Goal: Task Accomplishment & Management: Use online tool/utility

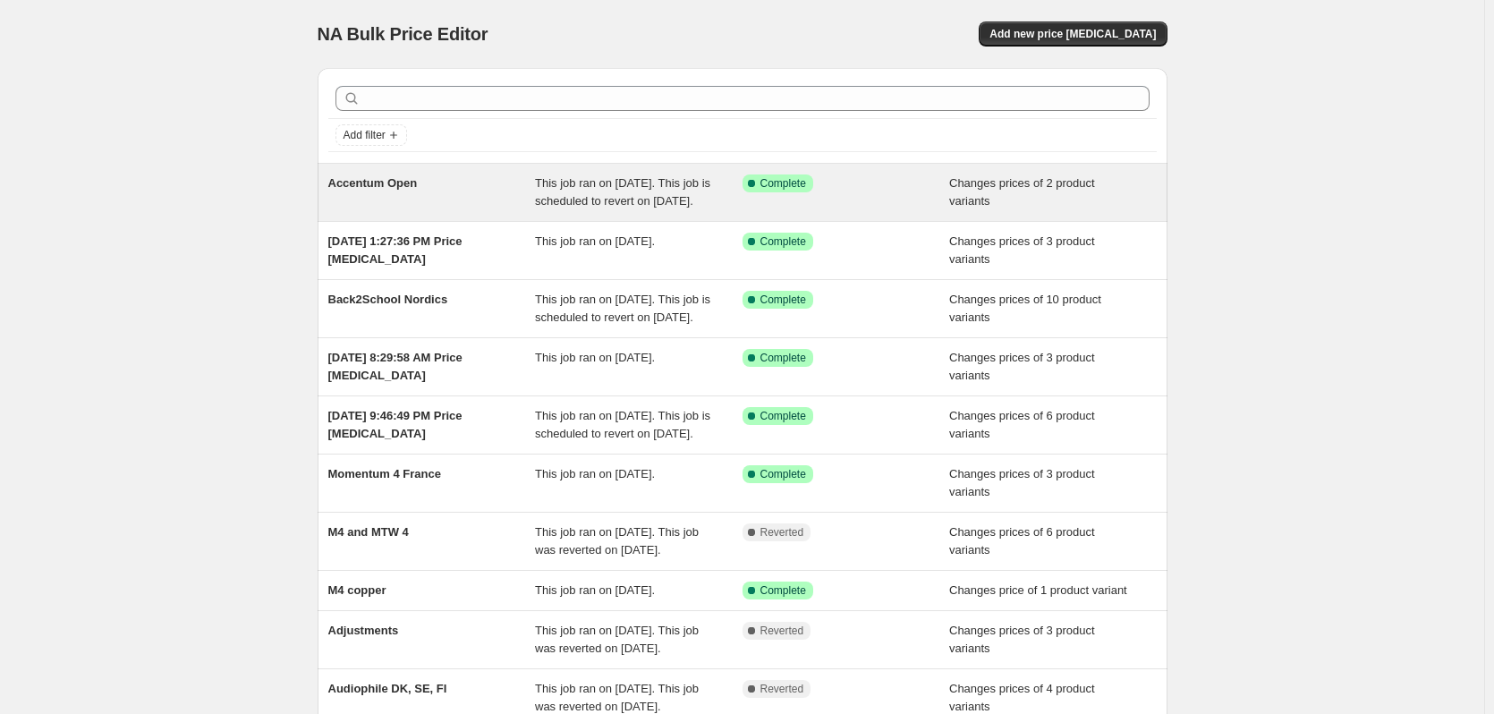
click at [453, 208] on div "Accentum Open" at bounding box center [432, 192] width 208 height 36
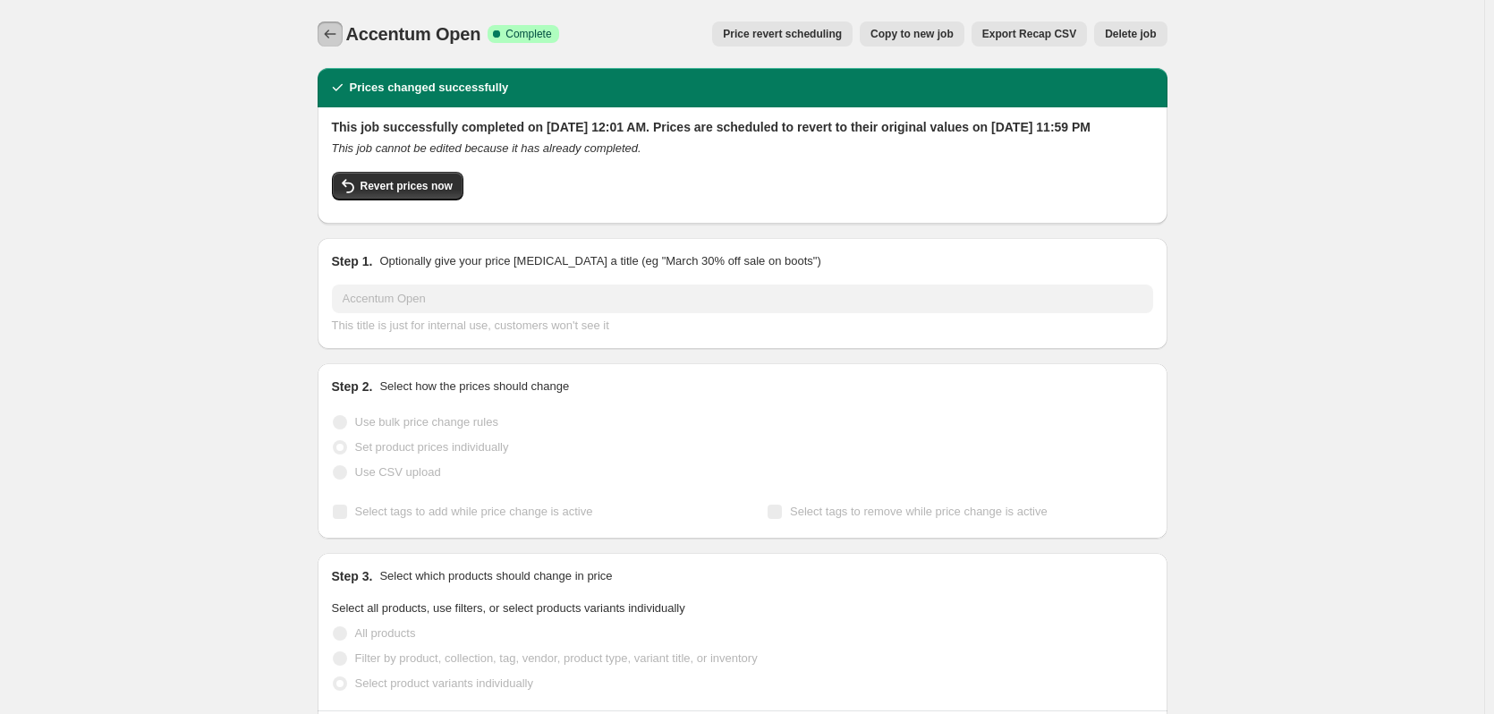
click at [339, 30] on icon "Price change jobs" at bounding box center [330, 34] width 18 height 18
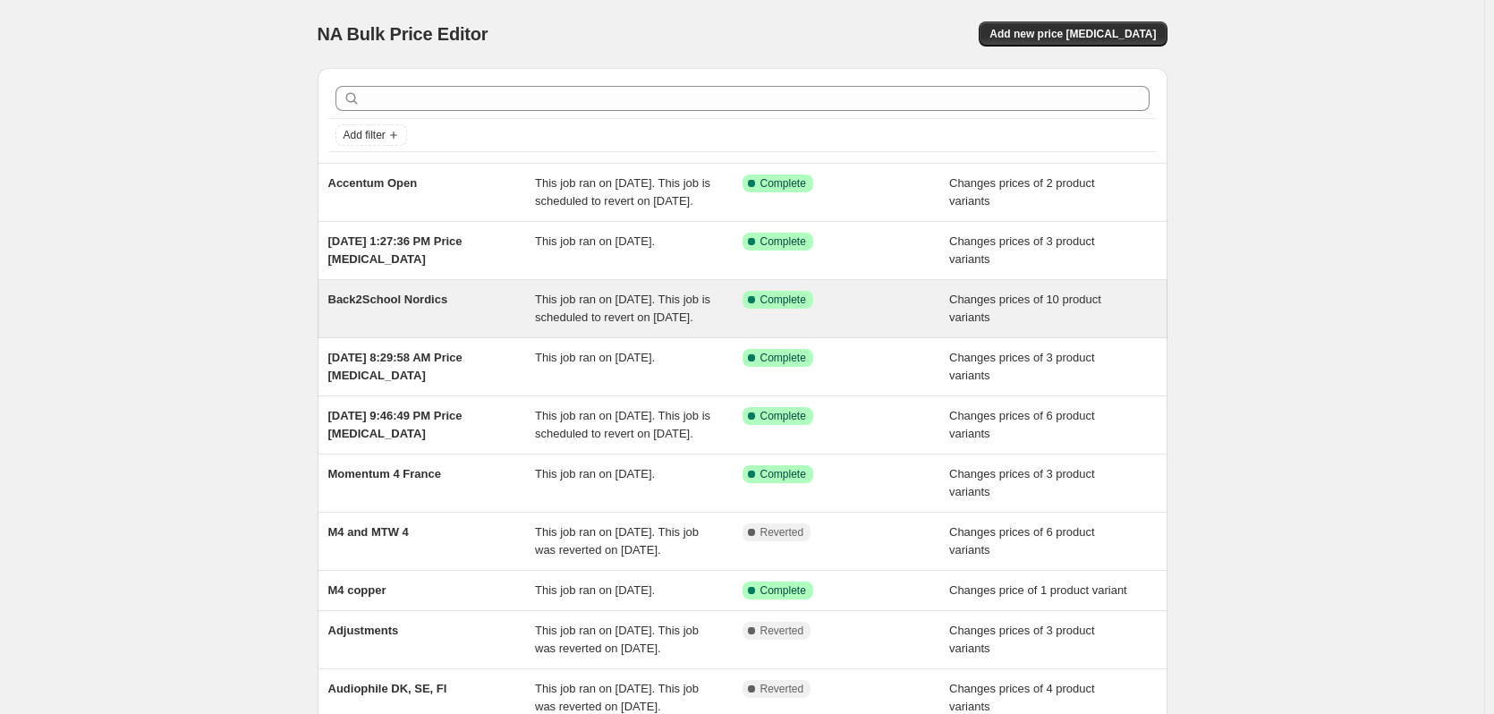
click at [441, 327] on div "Back2School Nordics" at bounding box center [432, 309] width 208 height 36
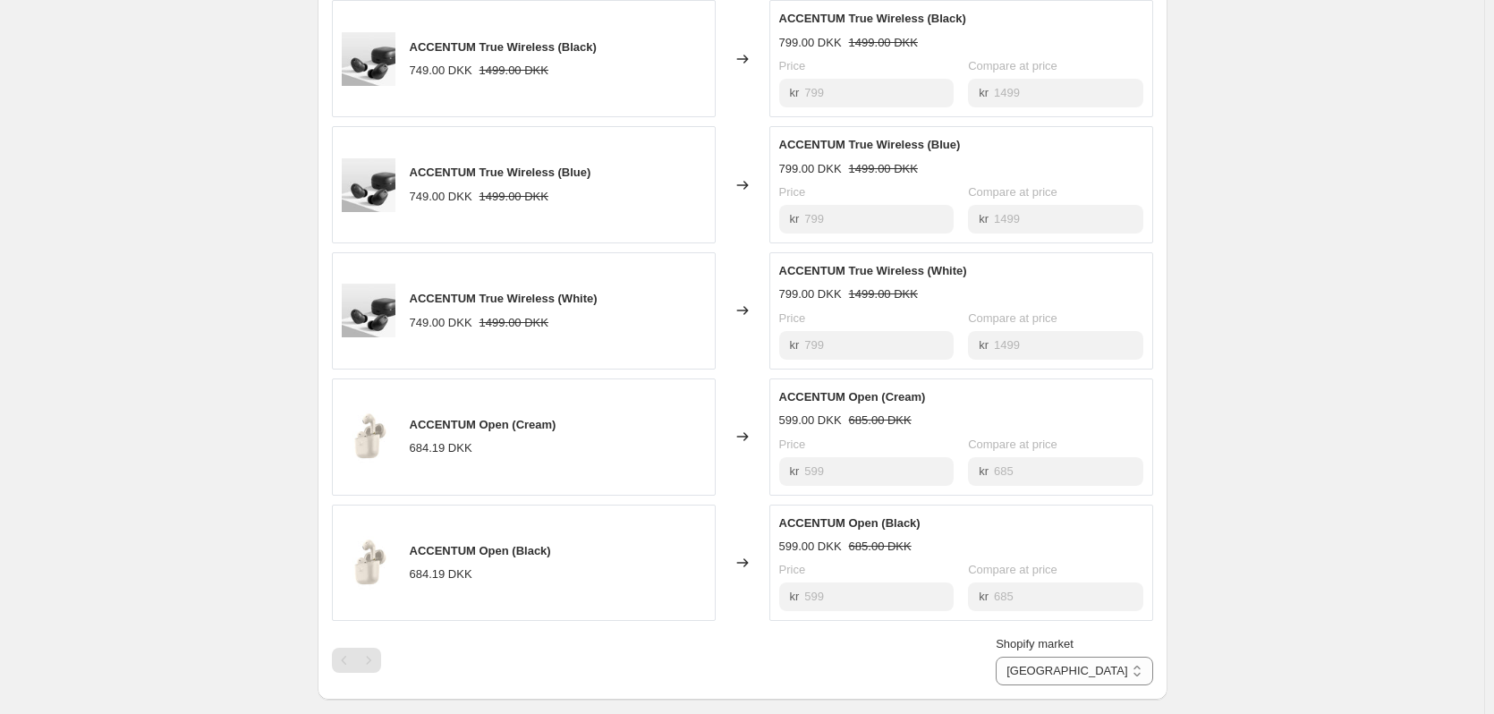
scroll to position [1073, 0]
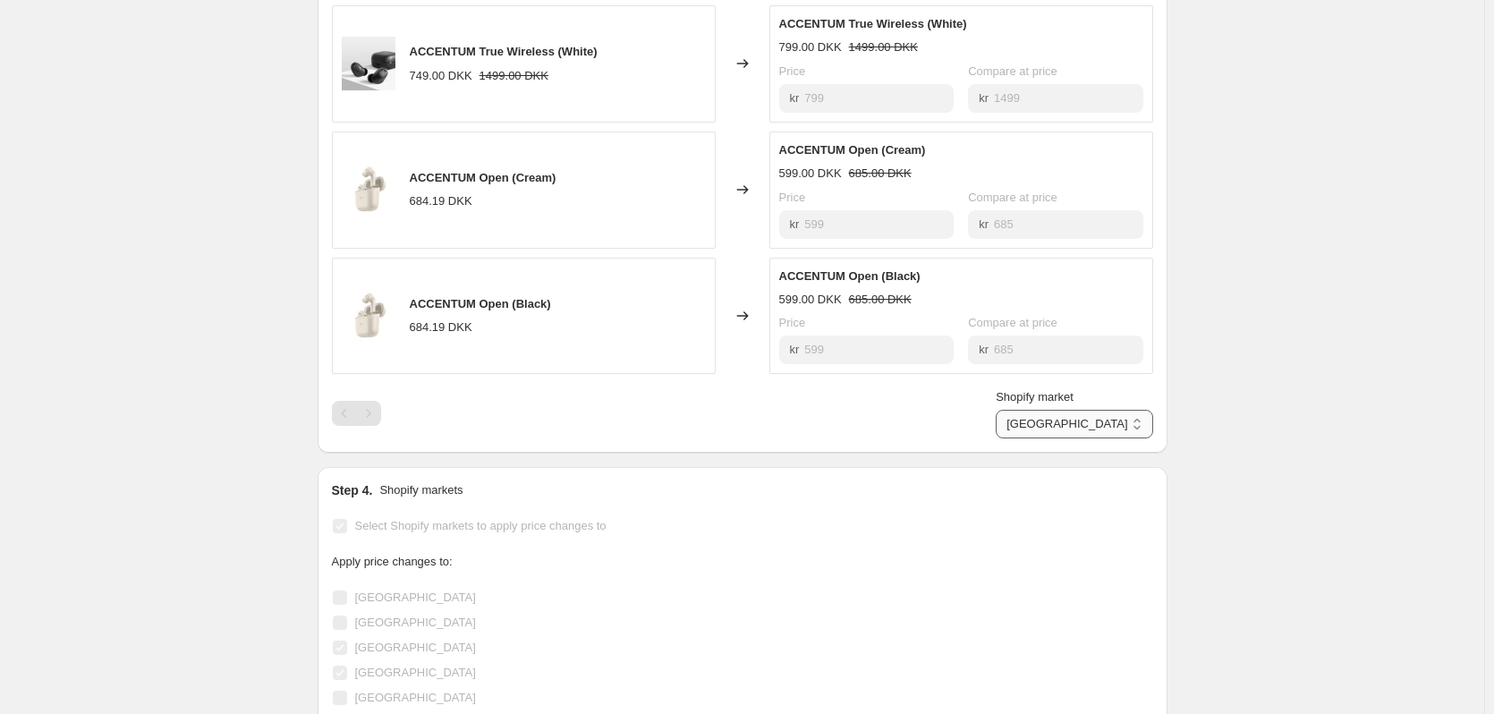
click at [1099, 438] on select "Denmark Finland Sweden" at bounding box center [1074, 424] width 157 height 29
click at [1079, 438] on select "Denmark Finland Sweden" at bounding box center [1074, 424] width 157 height 29
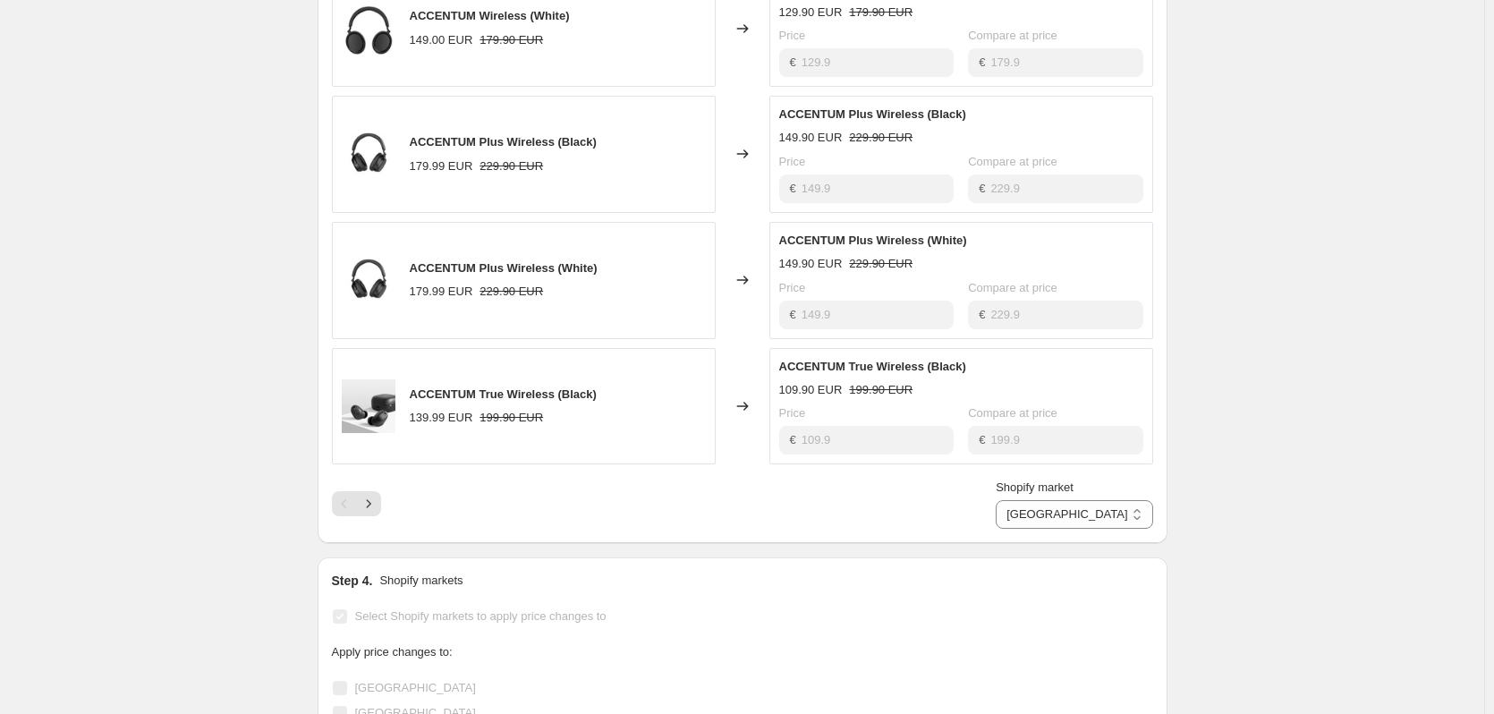
scroll to position [984, 0]
click at [372, 512] on icon "Next" at bounding box center [369, 503] width 18 height 18
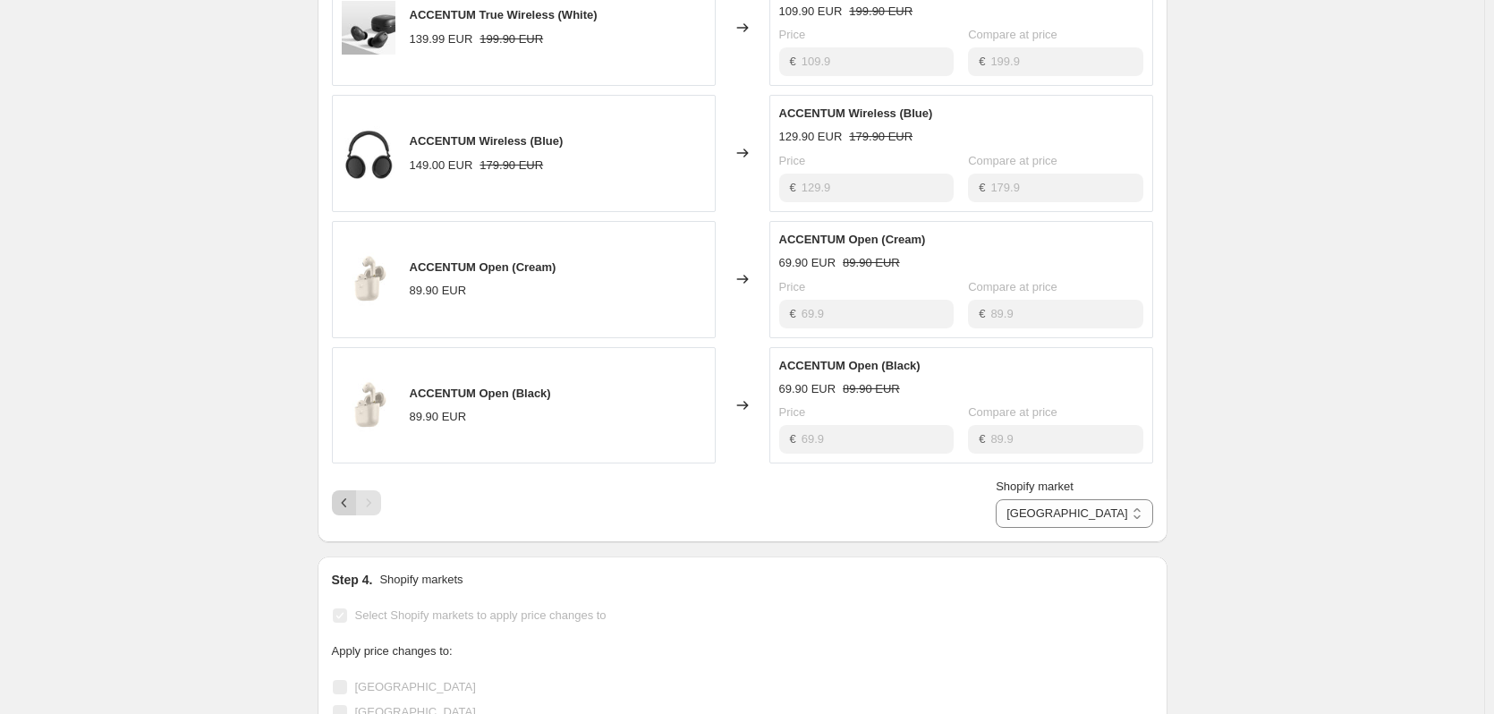
click at [344, 512] on icon "Previous" at bounding box center [344, 503] width 18 height 18
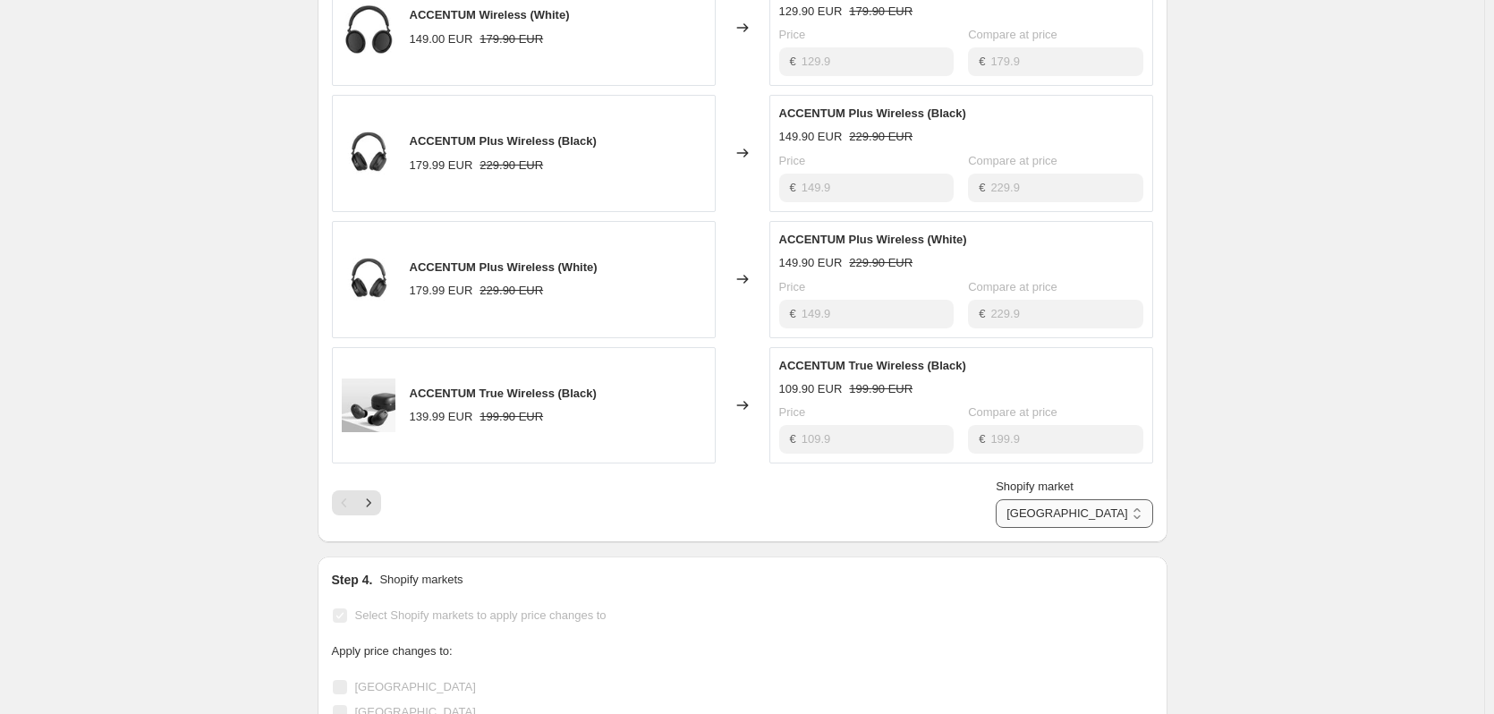
click at [1116, 528] on select "Denmark Finland Sweden" at bounding box center [1074, 513] width 157 height 29
select select "6357186"
click at [1074, 528] on select "Denmark Finland Sweden" at bounding box center [1074, 513] width 157 height 29
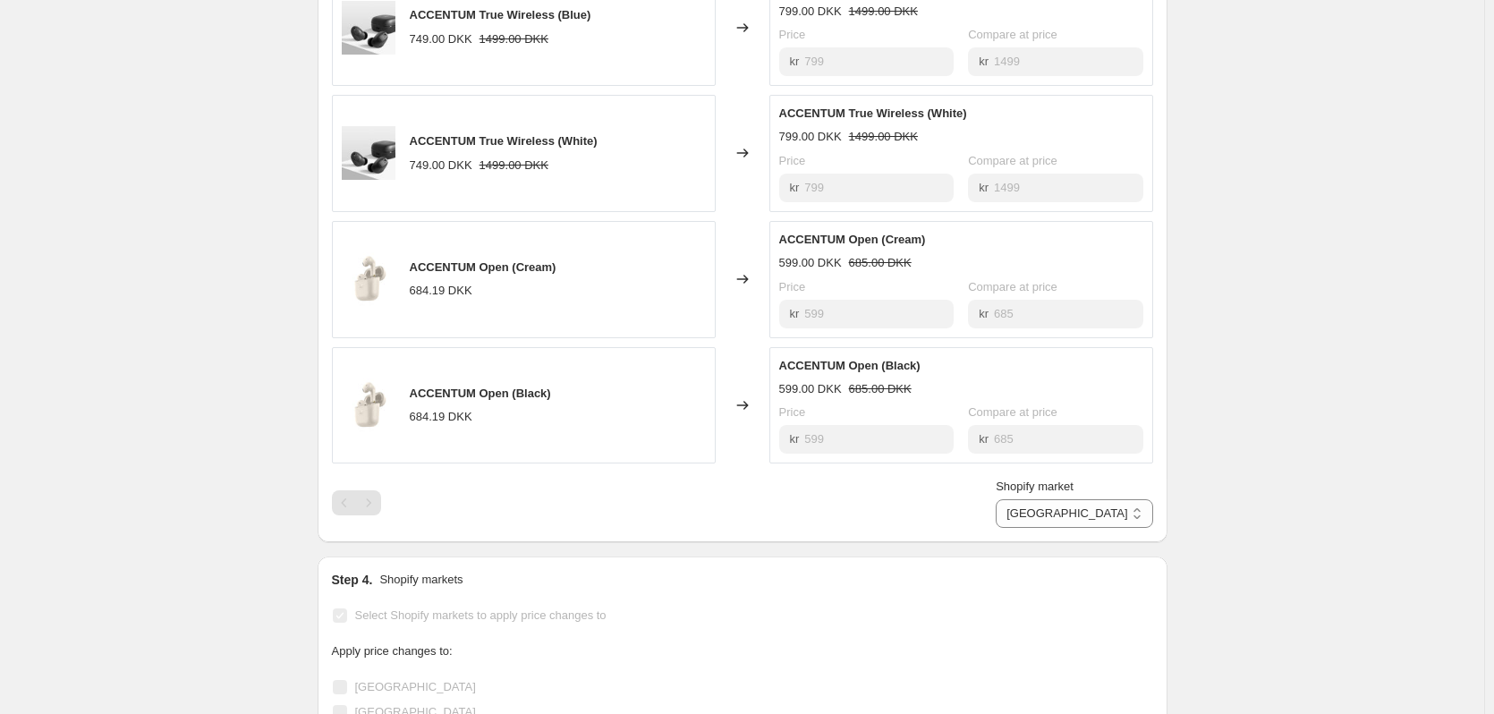
click at [368, 515] on div "Pagination" at bounding box center [368, 502] width 25 height 25
click at [347, 515] on div "Pagination" at bounding box center [344, 502] width 25 height 25
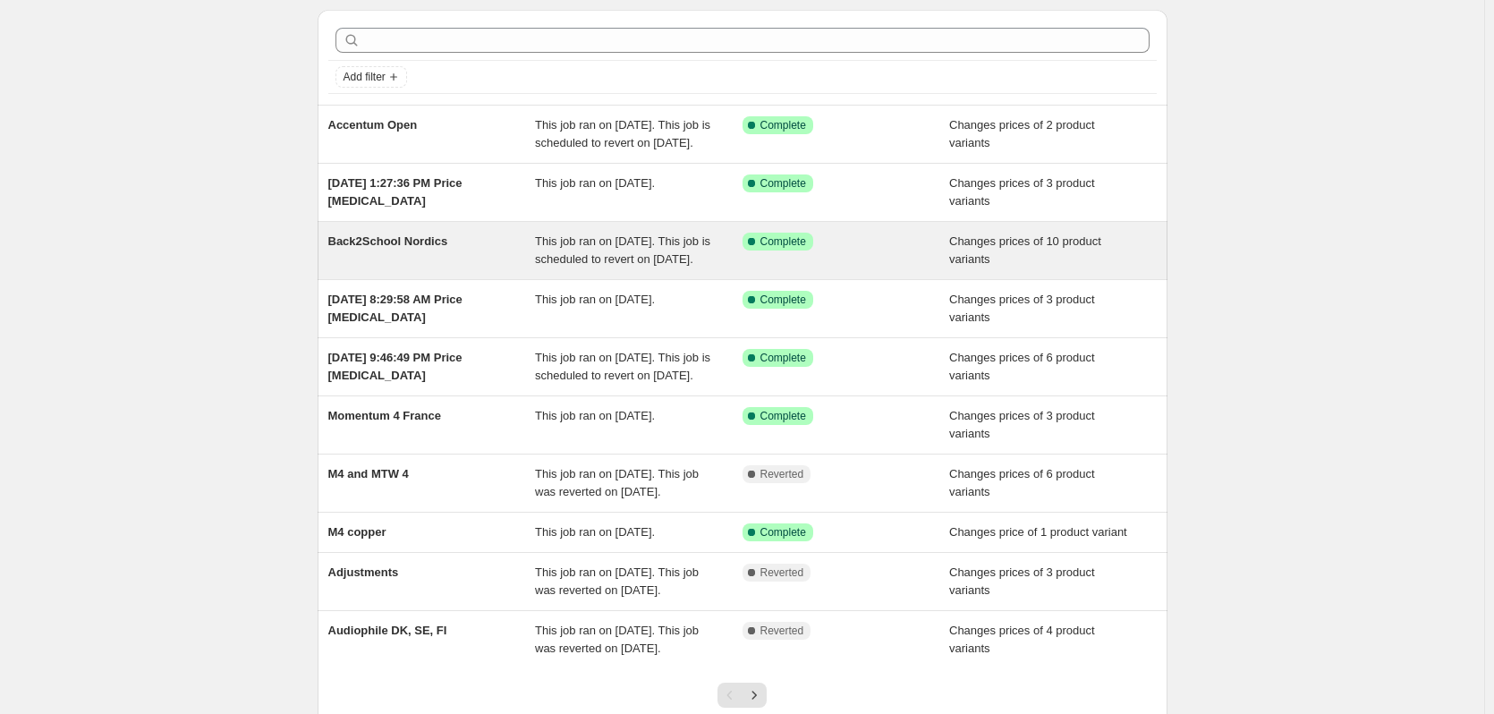
scroll to position [89, 0]
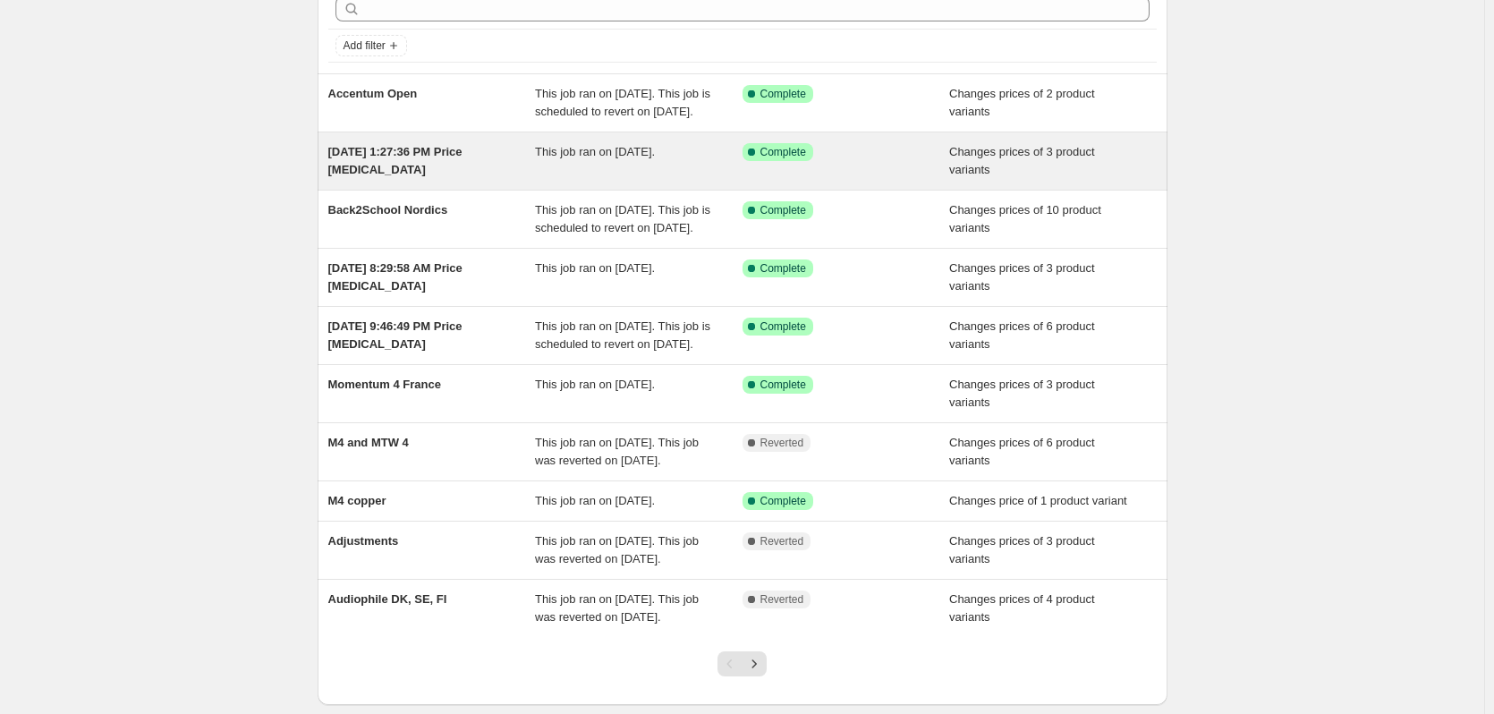
click at [462, 169] on span "[DATE] 1:27:36 PM Price [MEDICAL_DATA]" at bounding box center [395, 160] width 134 height 31
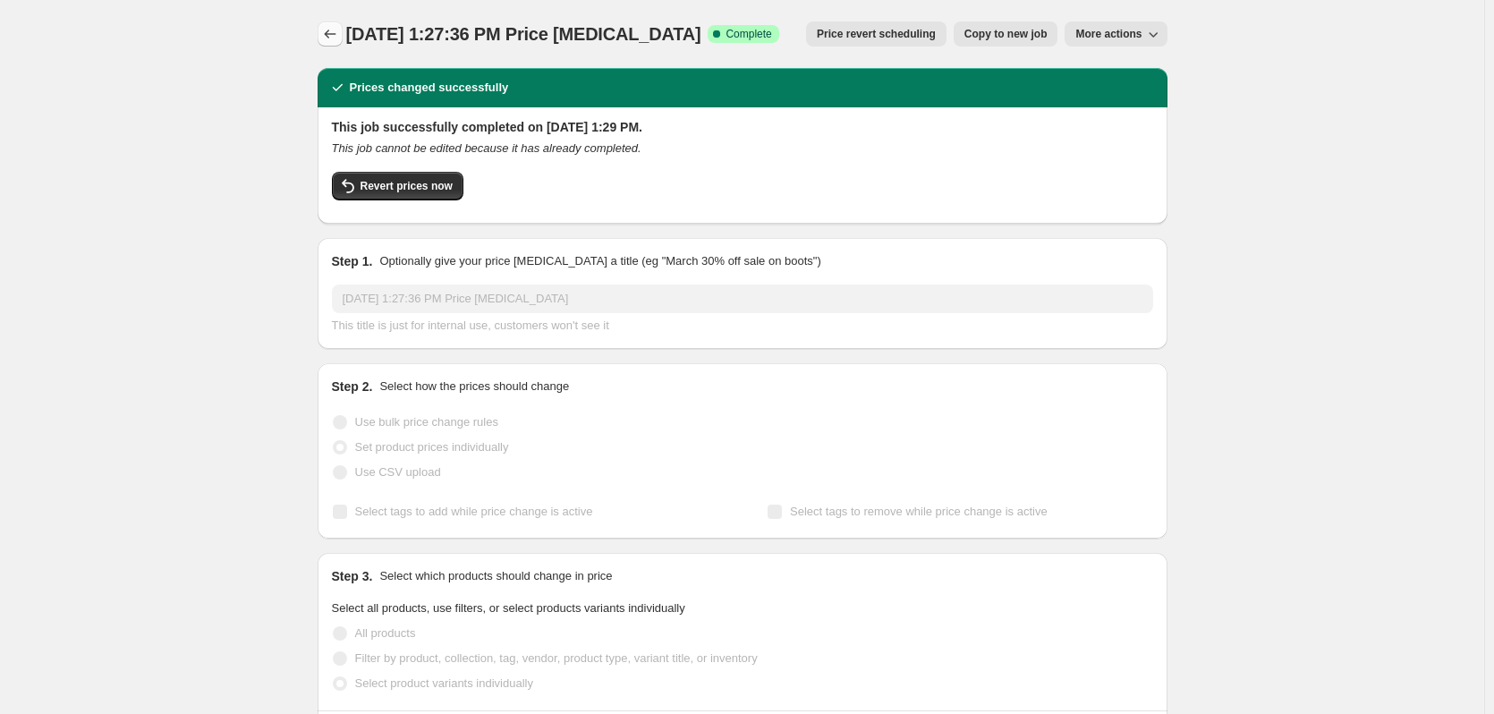
click at [337, 32] on icon "Price change jobs" at bounding box center [330, 34] width 18 height 18
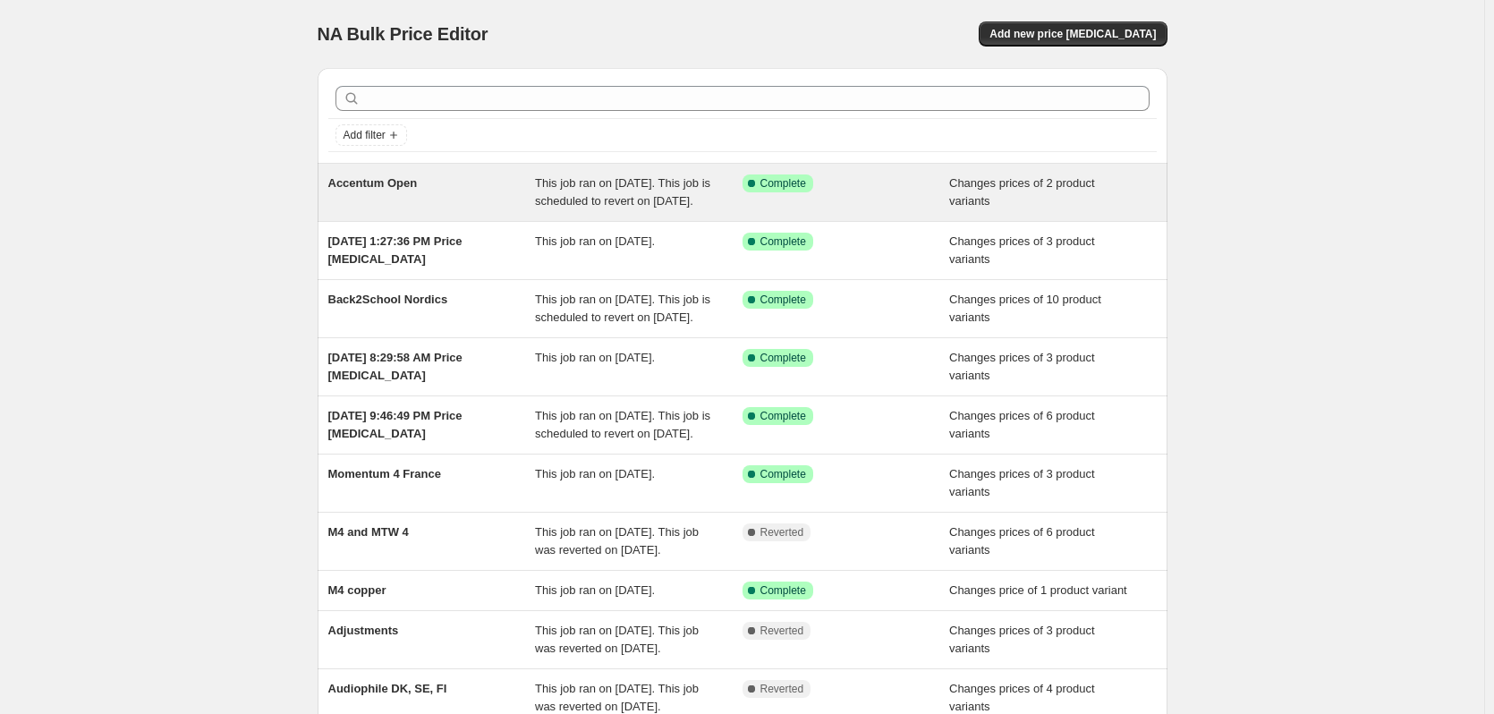
click at [463, 203] on div "Accentum Open" at bounding box center [432, 192] width 208 height 36
